Goal: Task Accomplishment & Management: Manage account settings

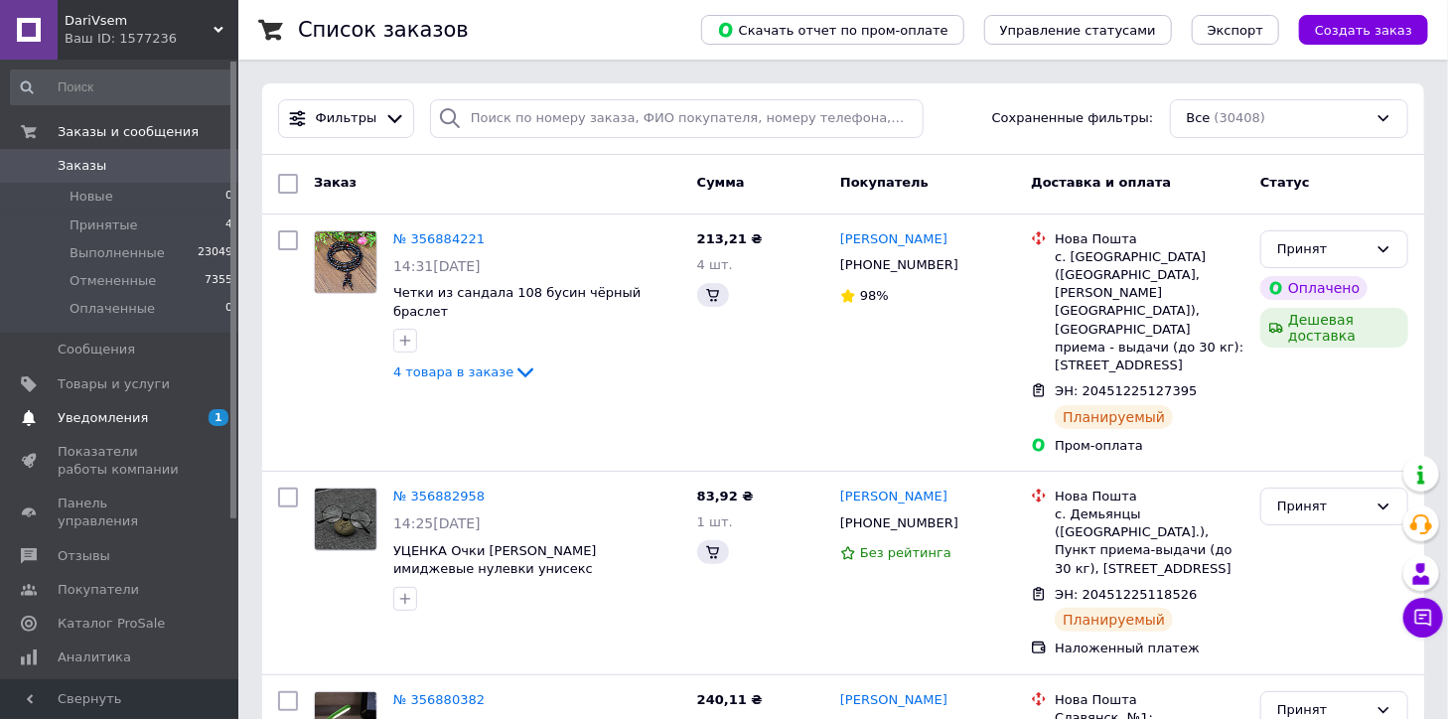
click at [117, 415] on span "Уведомления" at bounding box center [103, 418] width 90 height 18
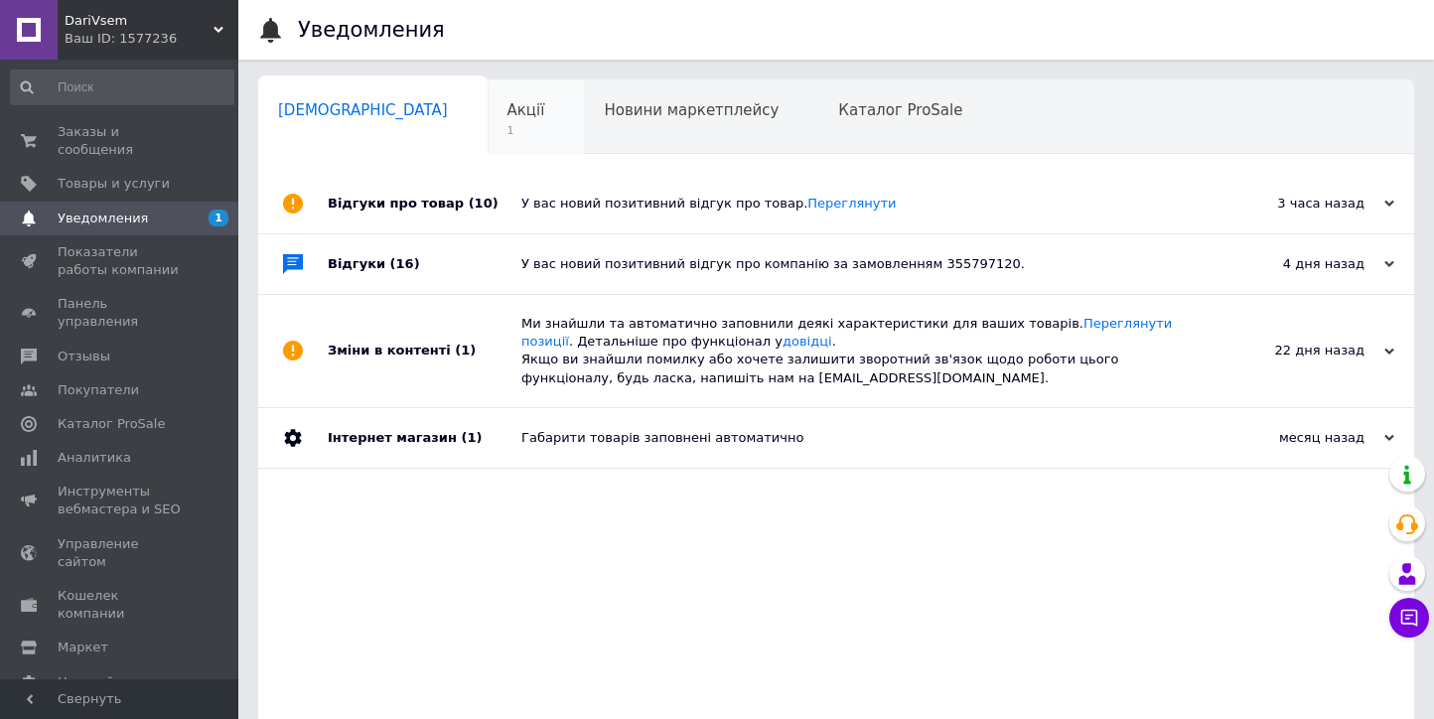
click at [507, 114] on span "Акції" at bounding box center [526, 110] width 38 height 18
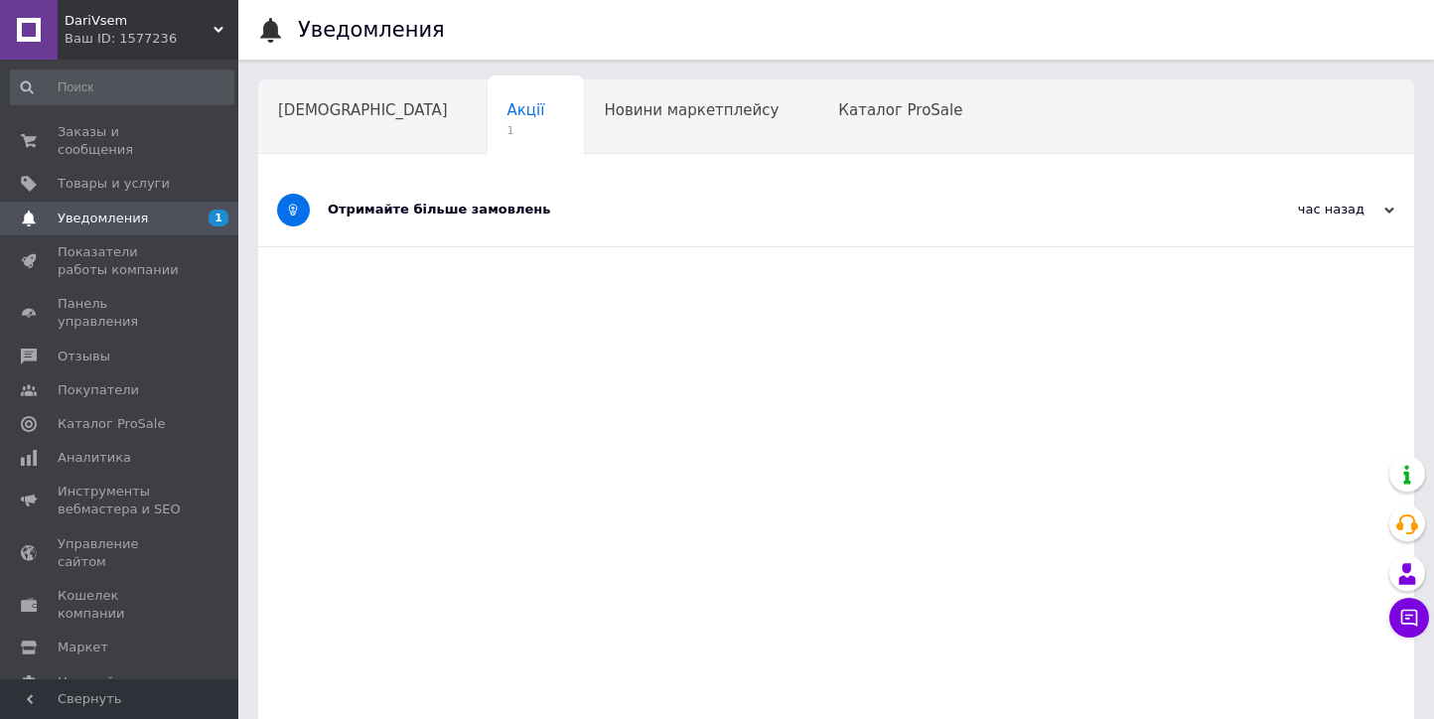
click at [575, 199] on div "Отримайте більше замовлень" at bounding box center [762, 210] width 868 height 72
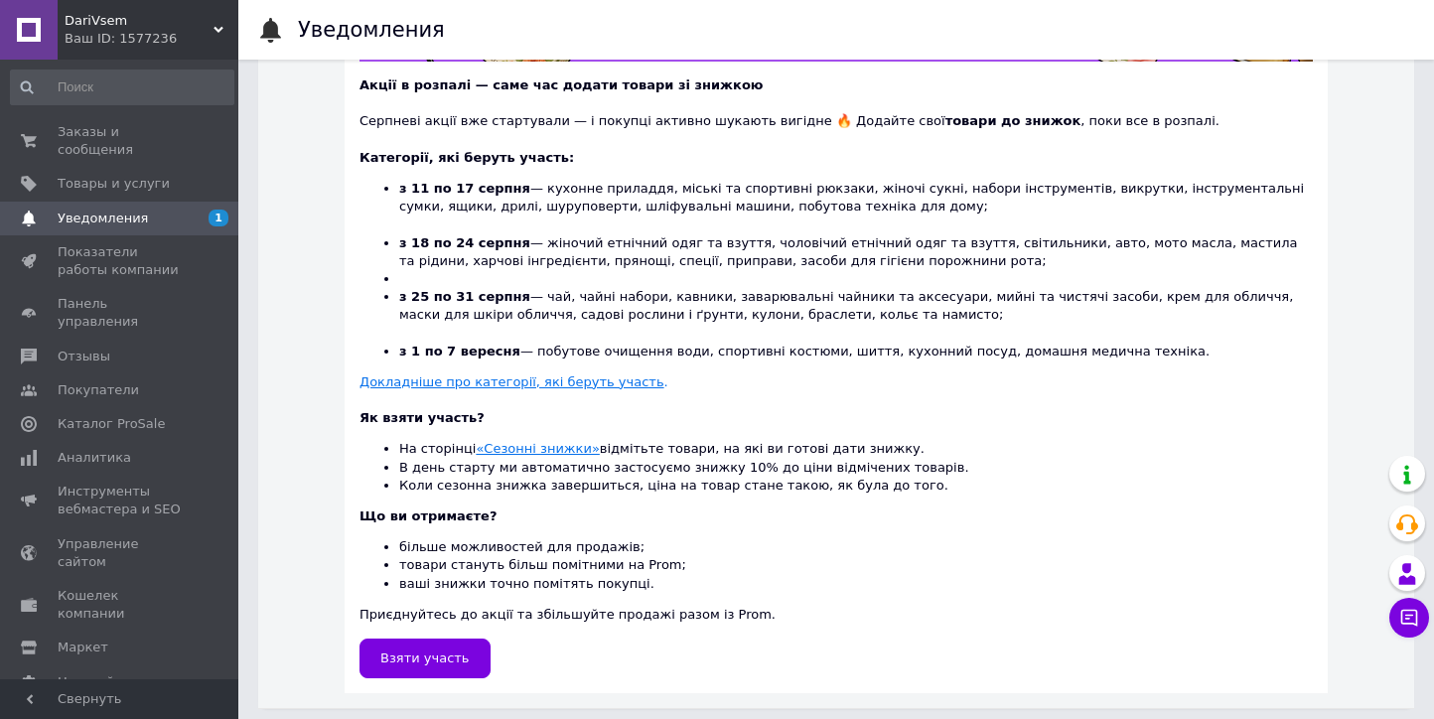
scroll to position [473, 0]
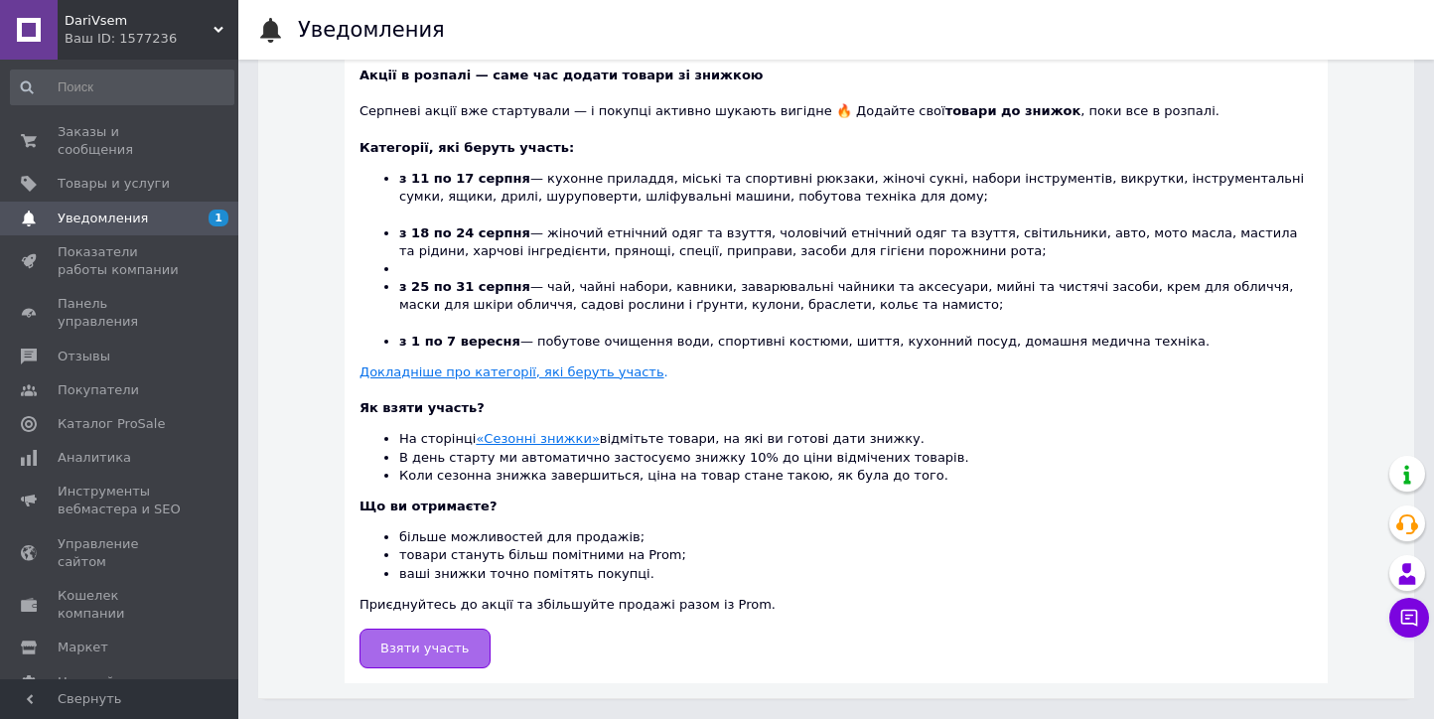
click at [399, 640] on span "Взяти участь" at bounding box center [424, 647] width 89 height 15
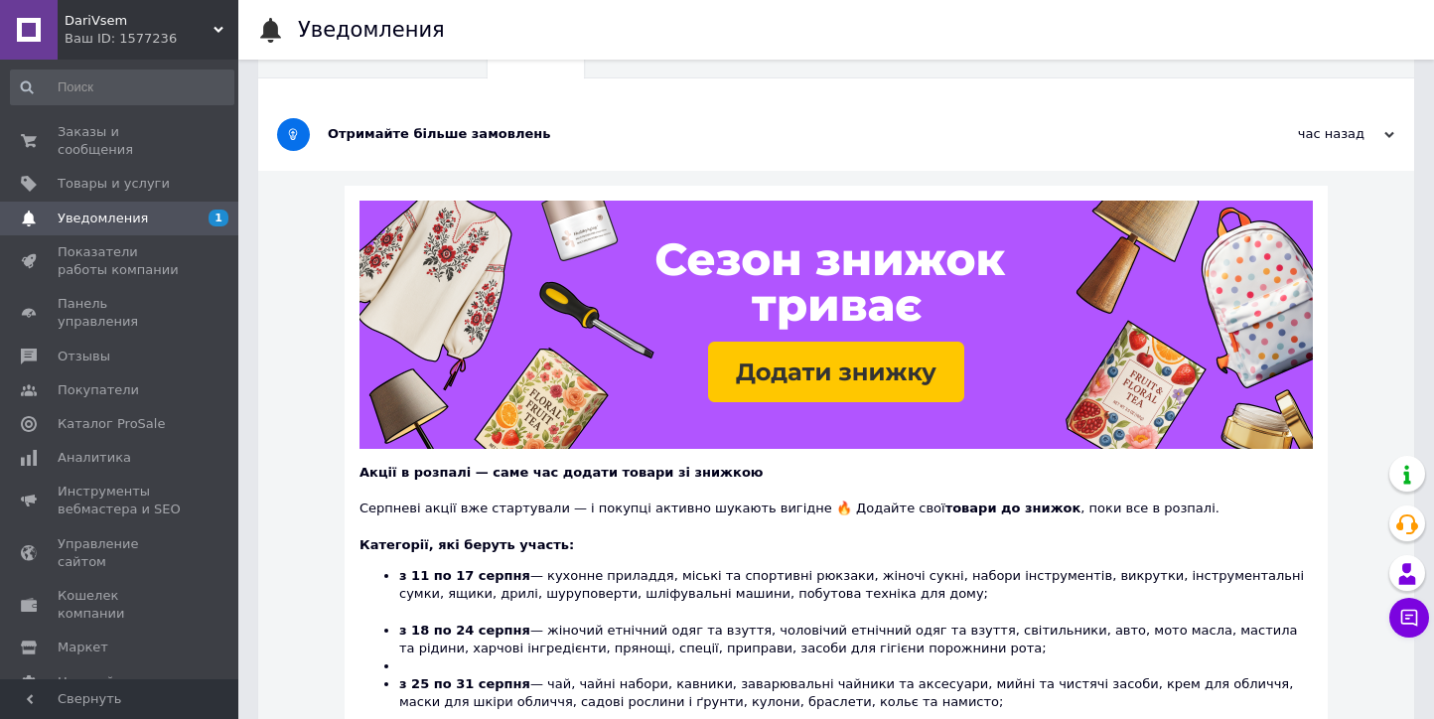
scroll to position [0, 0]
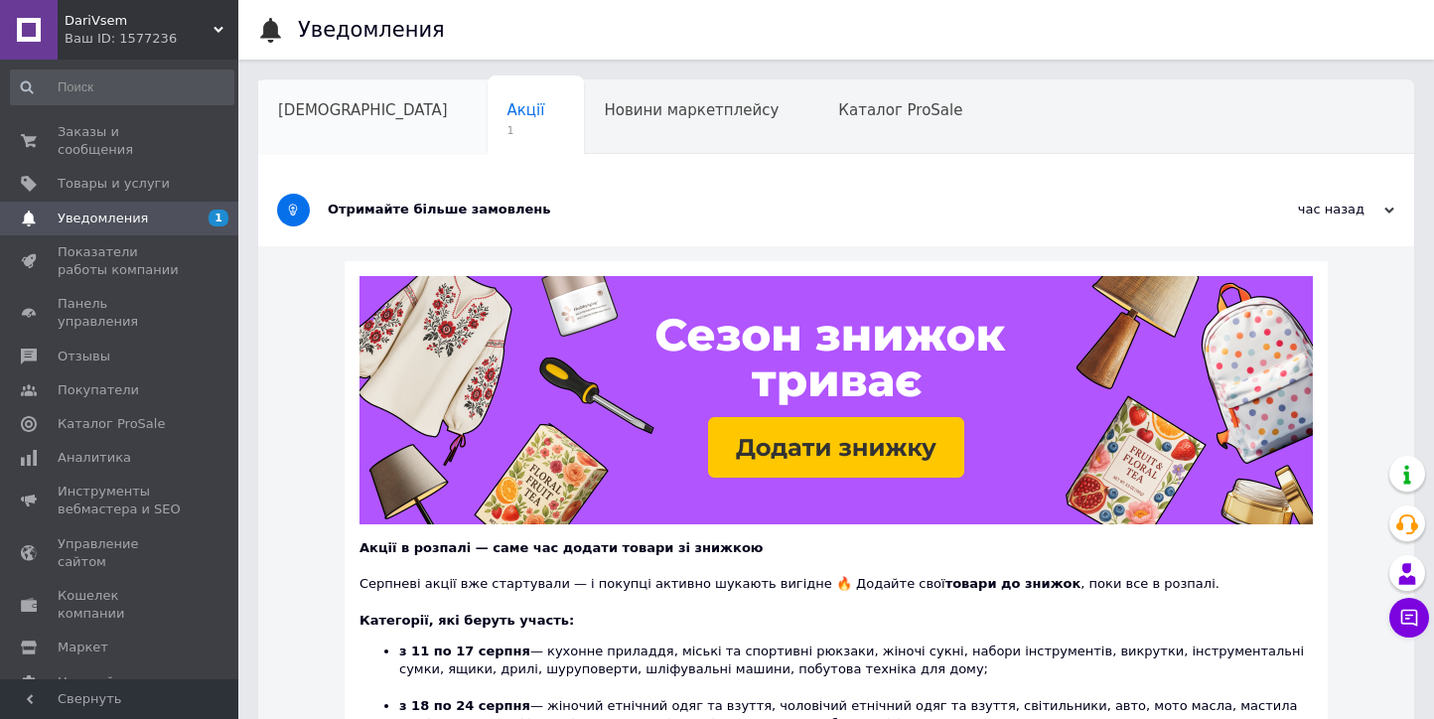
click at [322, 104] on span "[DEMOGRAPHIC_DATA]" at bounding box center [363, 110] width 170 height 18
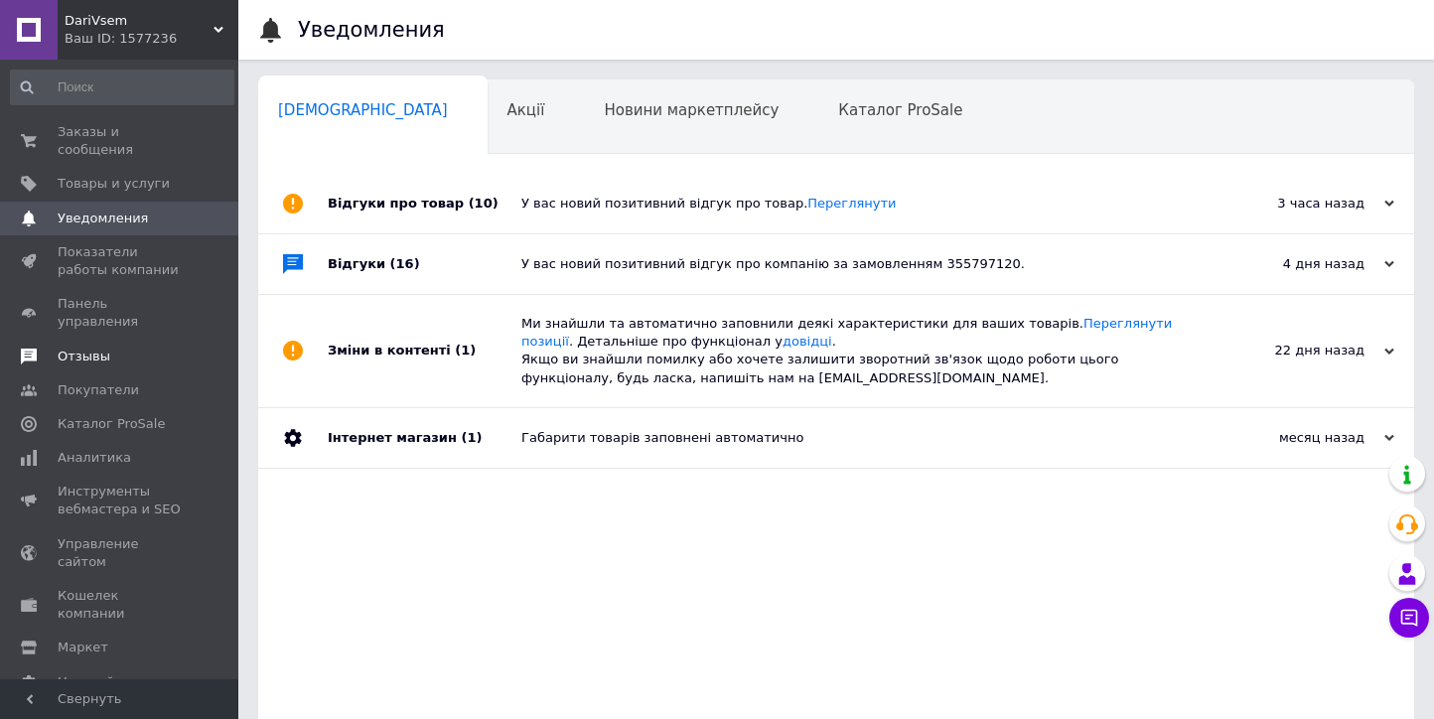
click at [98, 347] on span "Отзывы" at bounding box center [84, 356] width 53 height 18
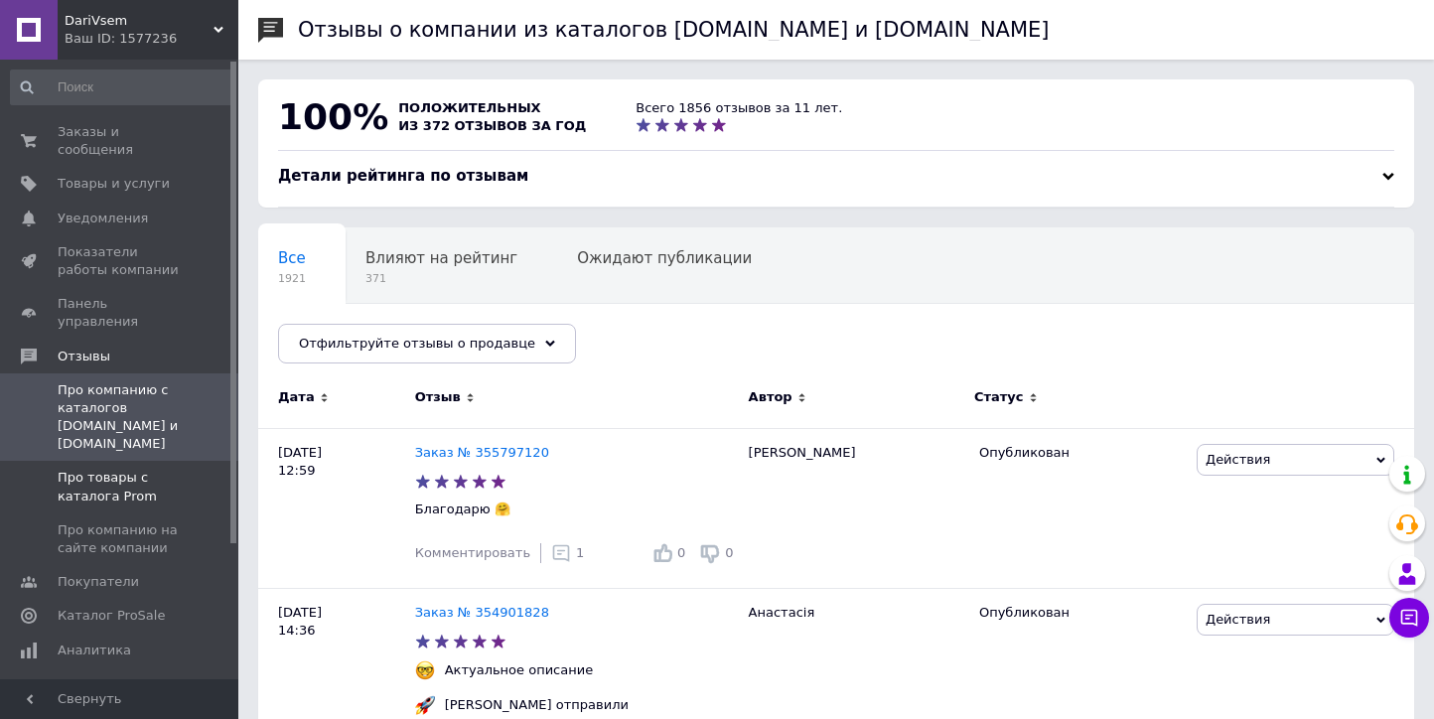
click at [108, 469] on span "Про товары с каталога Prom" at bounding box center [121, 487] width 126 height 36
